Goal: Find specific fact: Find contact information

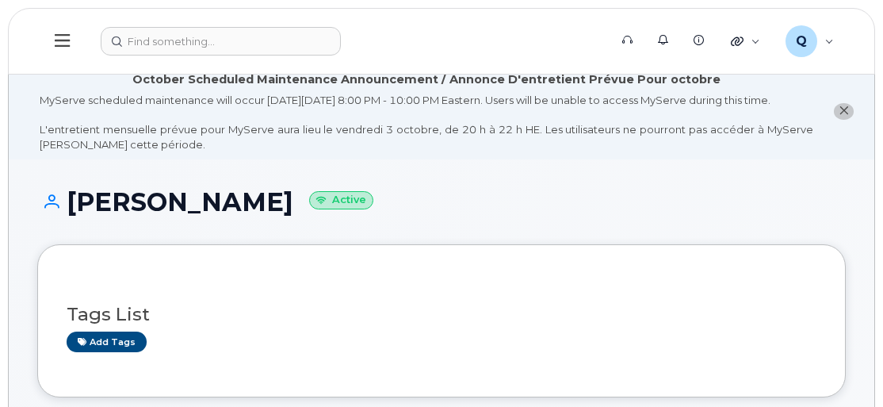
scroll to position [71, 0]
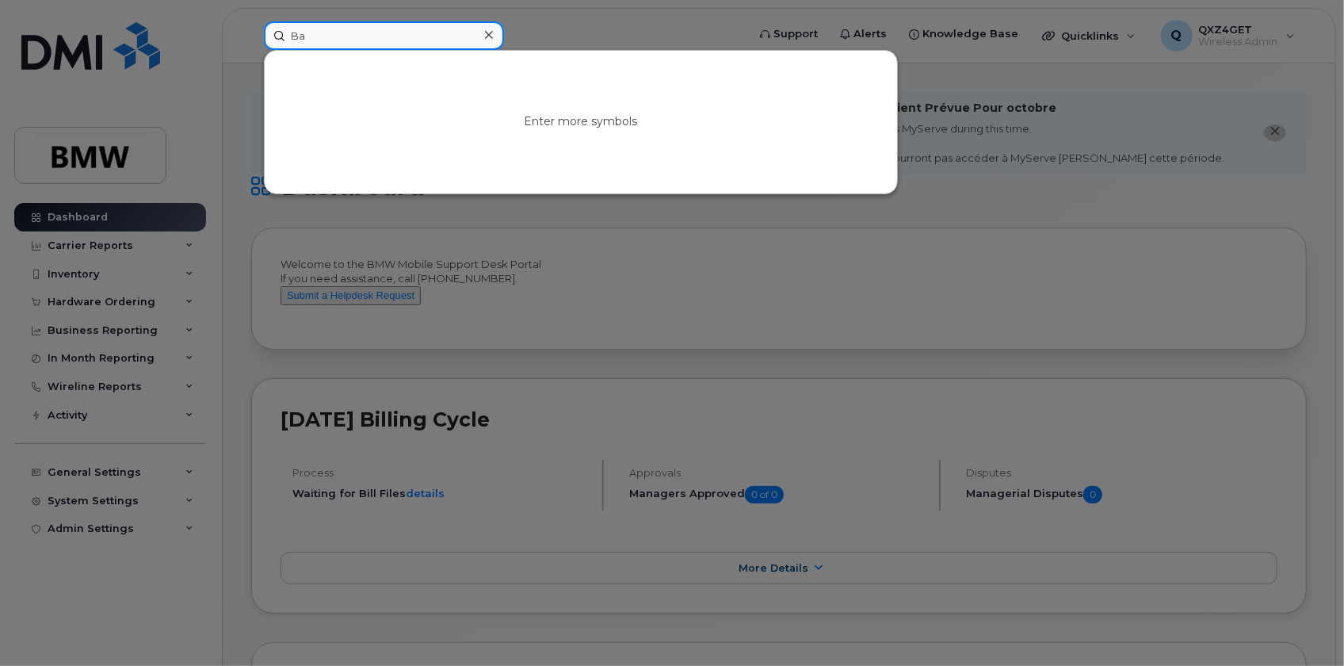
click at [316, 35] on input "Ba" at bounding box center [384, 35] width 240 height 29
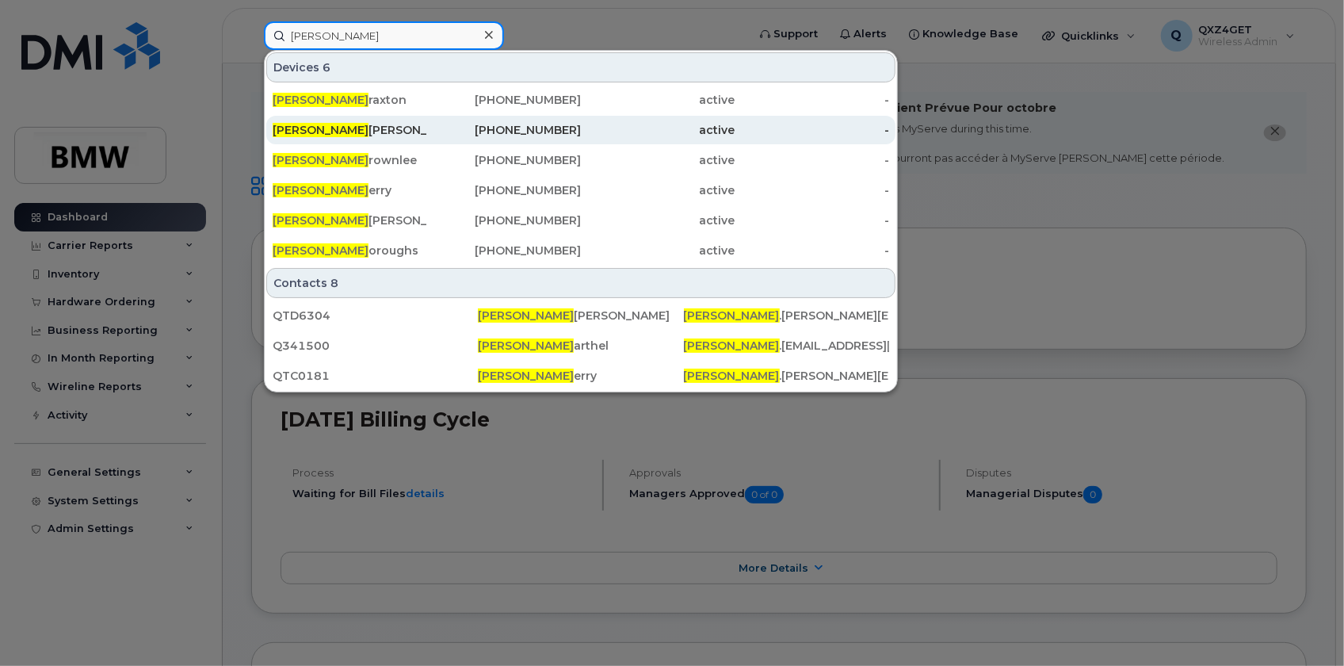
type input "Benjamin B"
click at [351, 124] on div "Benjamin B ailey" at bounding box center [350, 130] width 155 height 16
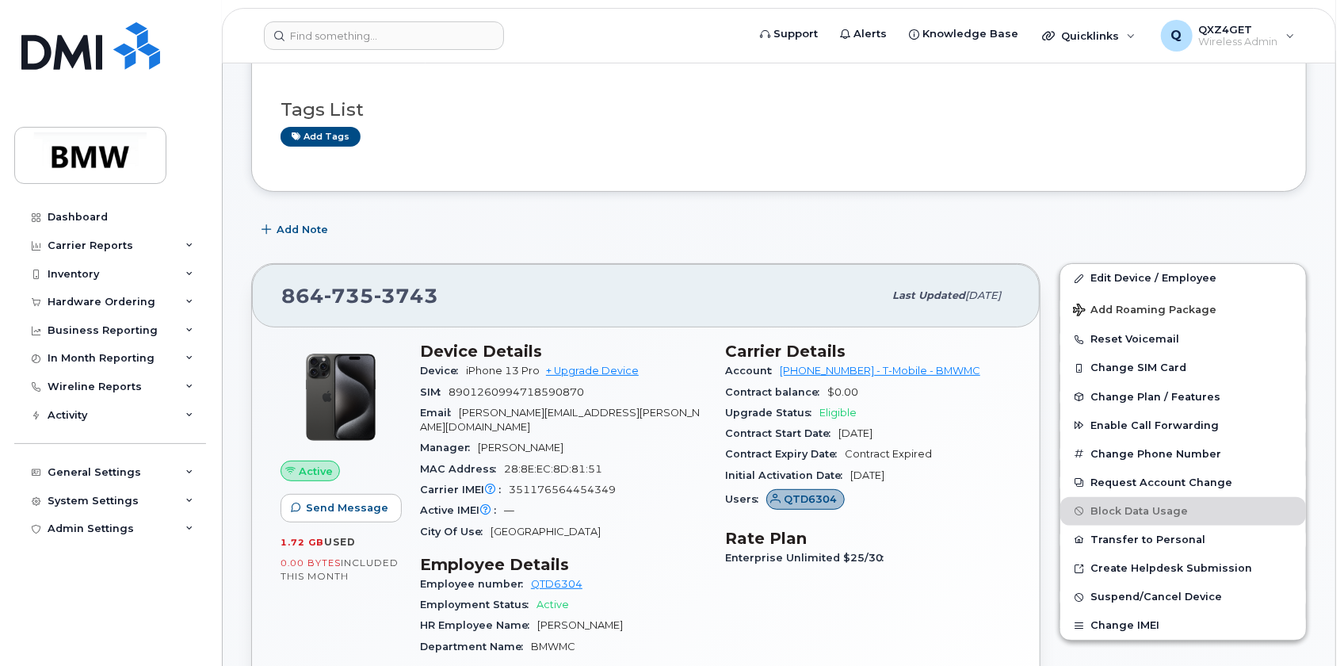
scroll to position [216, 0]
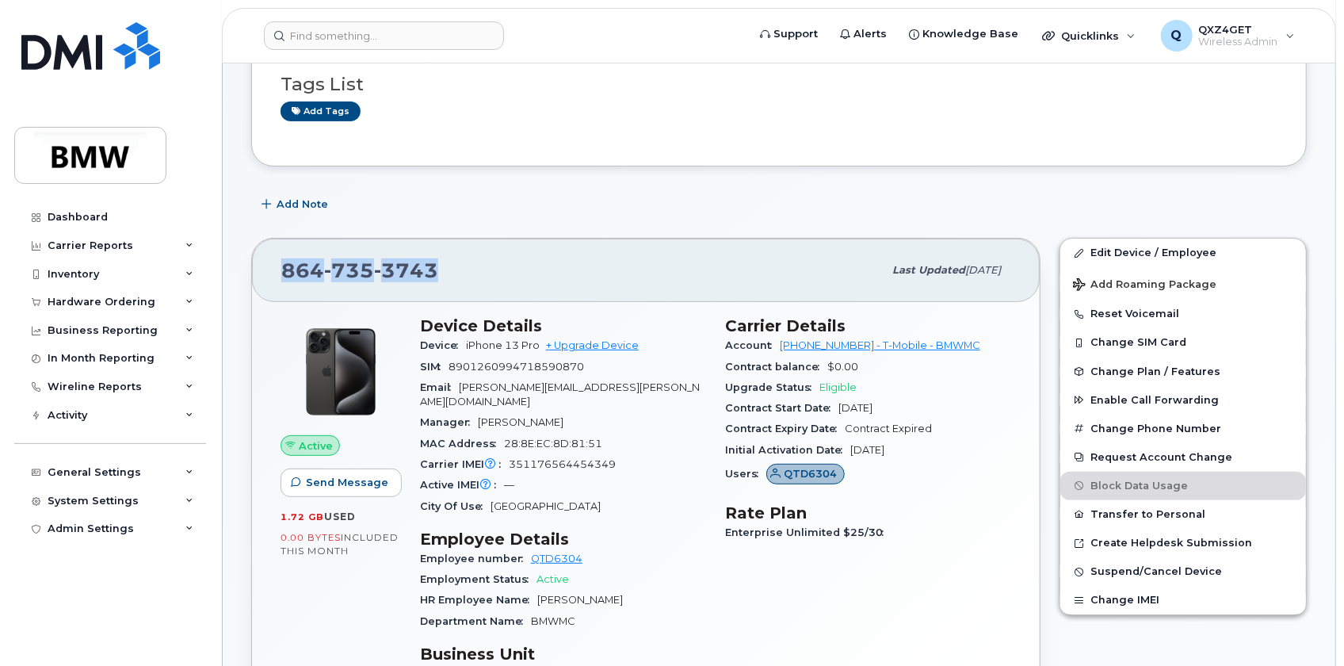
drag, startPoint x: 451, startPoint y: 265, endPoint x: 262, endPoint y: 272, distance: 189.5
click at [262, 272] on div "[PHONE_NUMBER] Last updated [DATE]" at bounding box center [646, 270] width 788 height 63
copy span "[PHONE_NUMBER]"
click at [315, 34] on input at bounding box center [384, 35] width 240 height 29
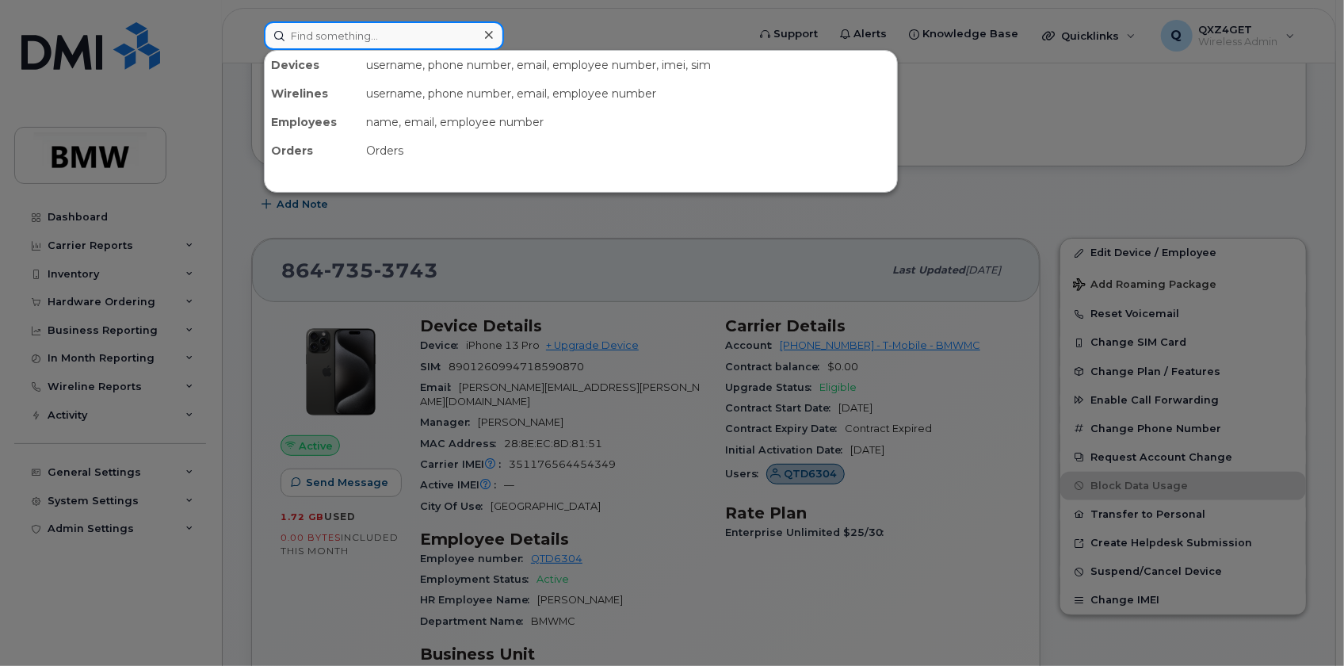
paste input "[PERSON_NAME] [PERSON_NAME]"
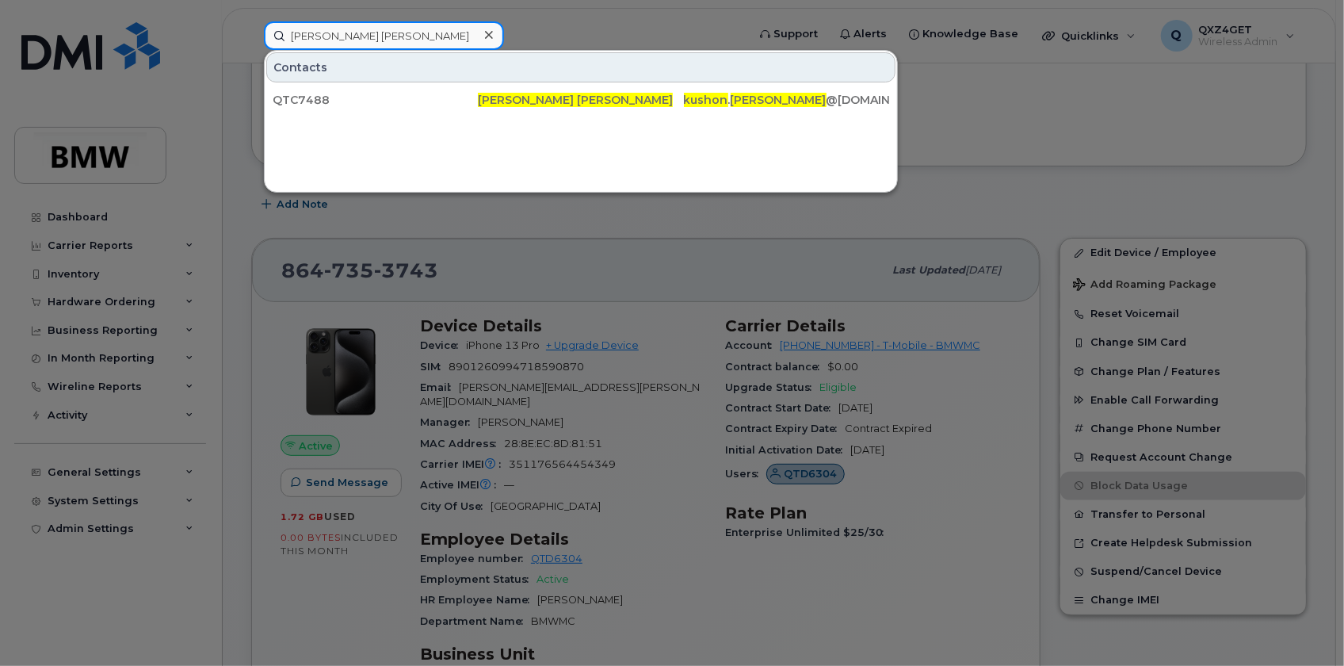
type input "[PERSON_NAME] [PERSON_NAME]"
